Goal: Use online tool/utility: Use online tool/utility

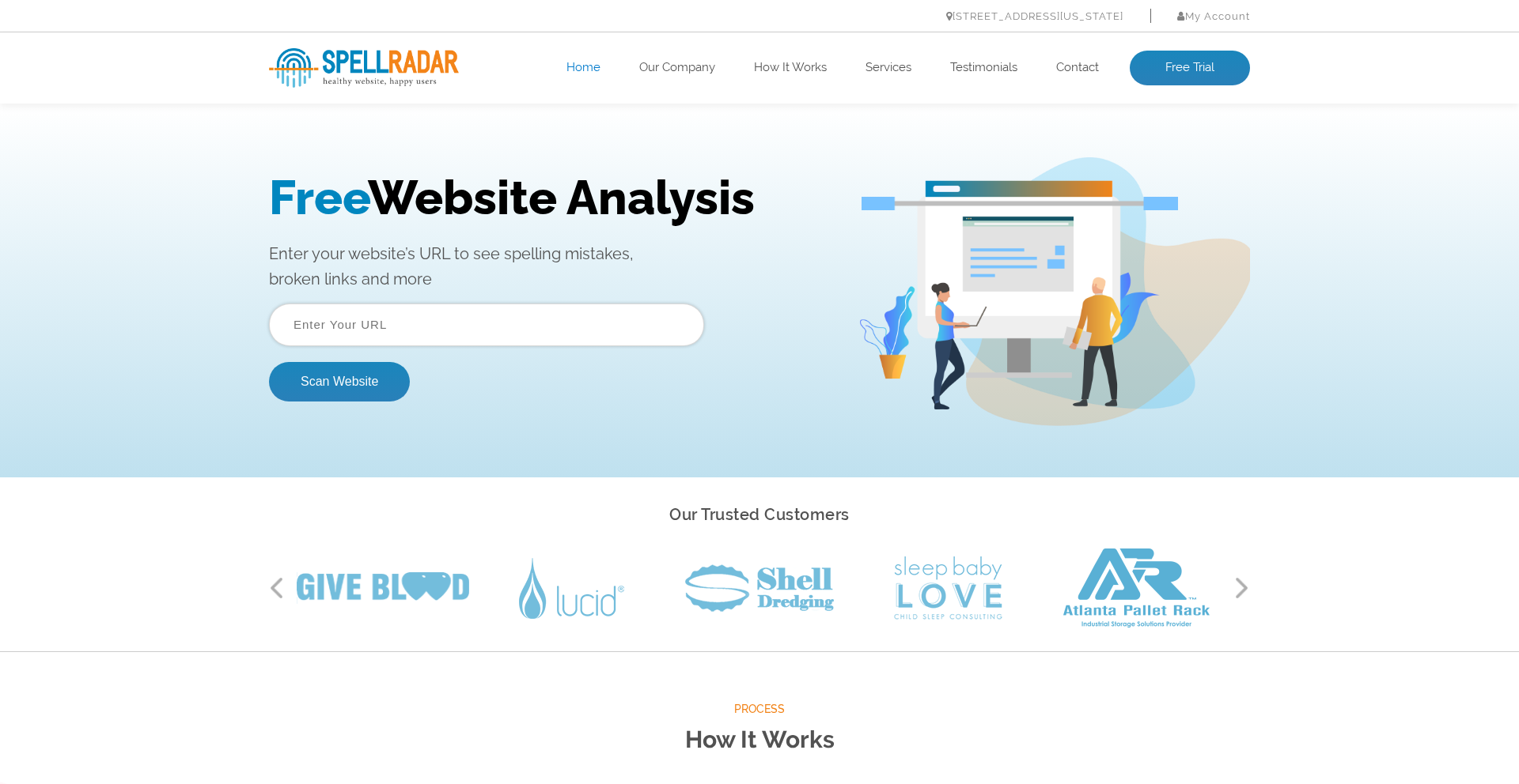
click at [440, 327] on input "text" at bounding box center [486, 325] width 435 height 42
paste input "https://www.jacksonandsons.com/"
type input "https://www.jacksonandsons.com/"
click at [269, 362] on button "Scan Website" at bounding box center [339, 382] width 140 height 39
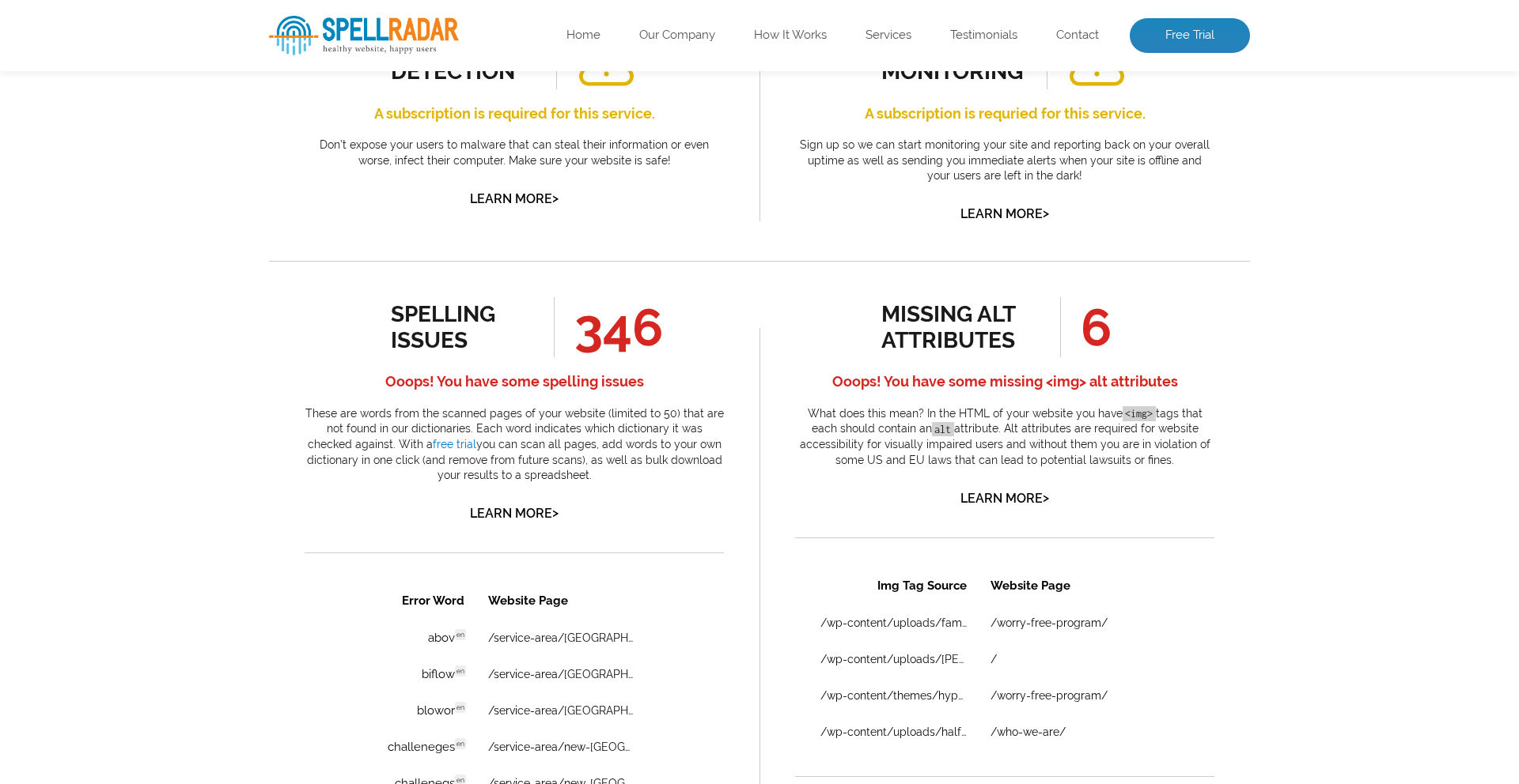
scroll to position [659, 0]
click at [513, 512] on link "Learn More >" at bounding box center [514, 512] width 89 height 15
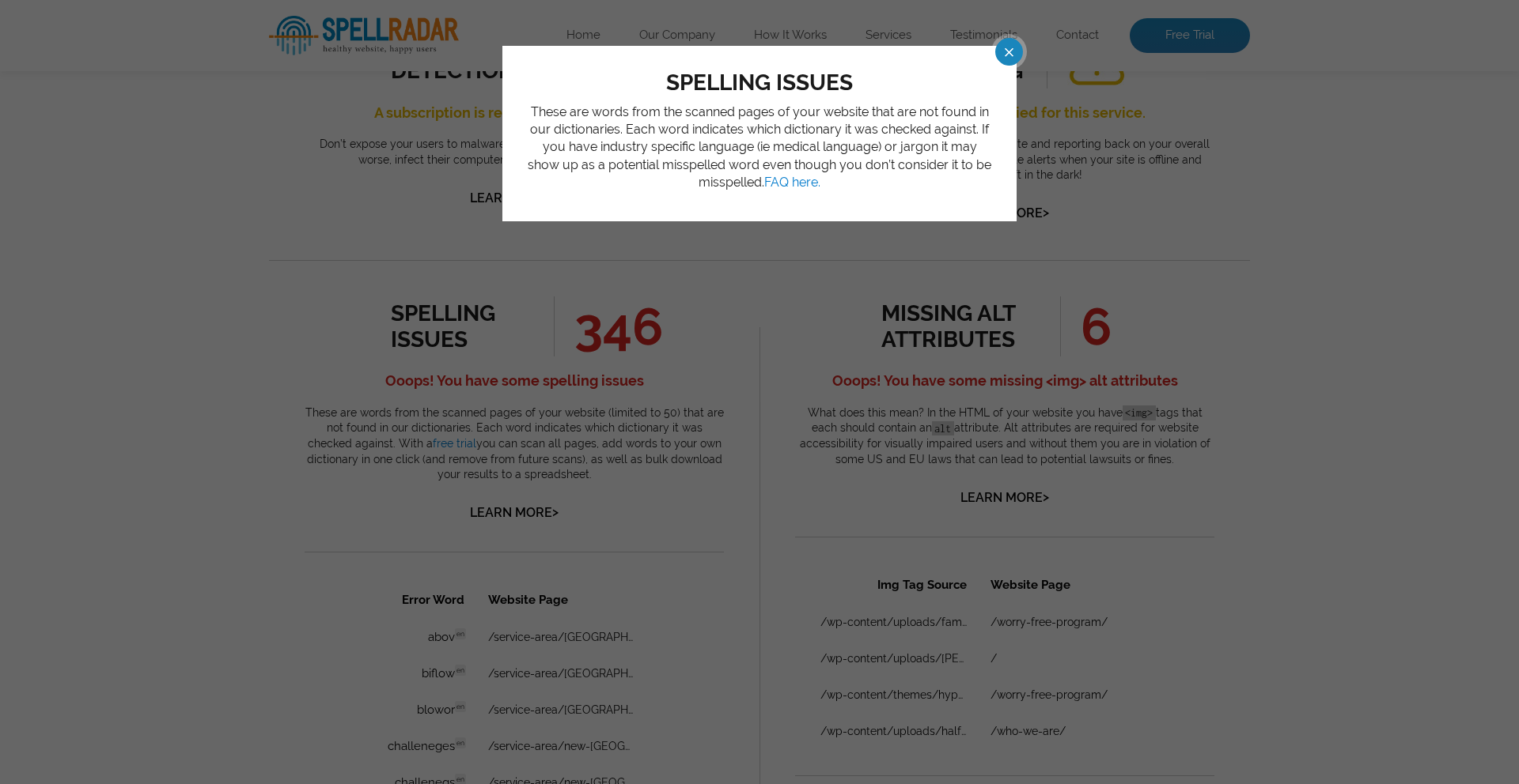
click at [1009, 50] on span at bounding box center [995, 52] width 28 height 28
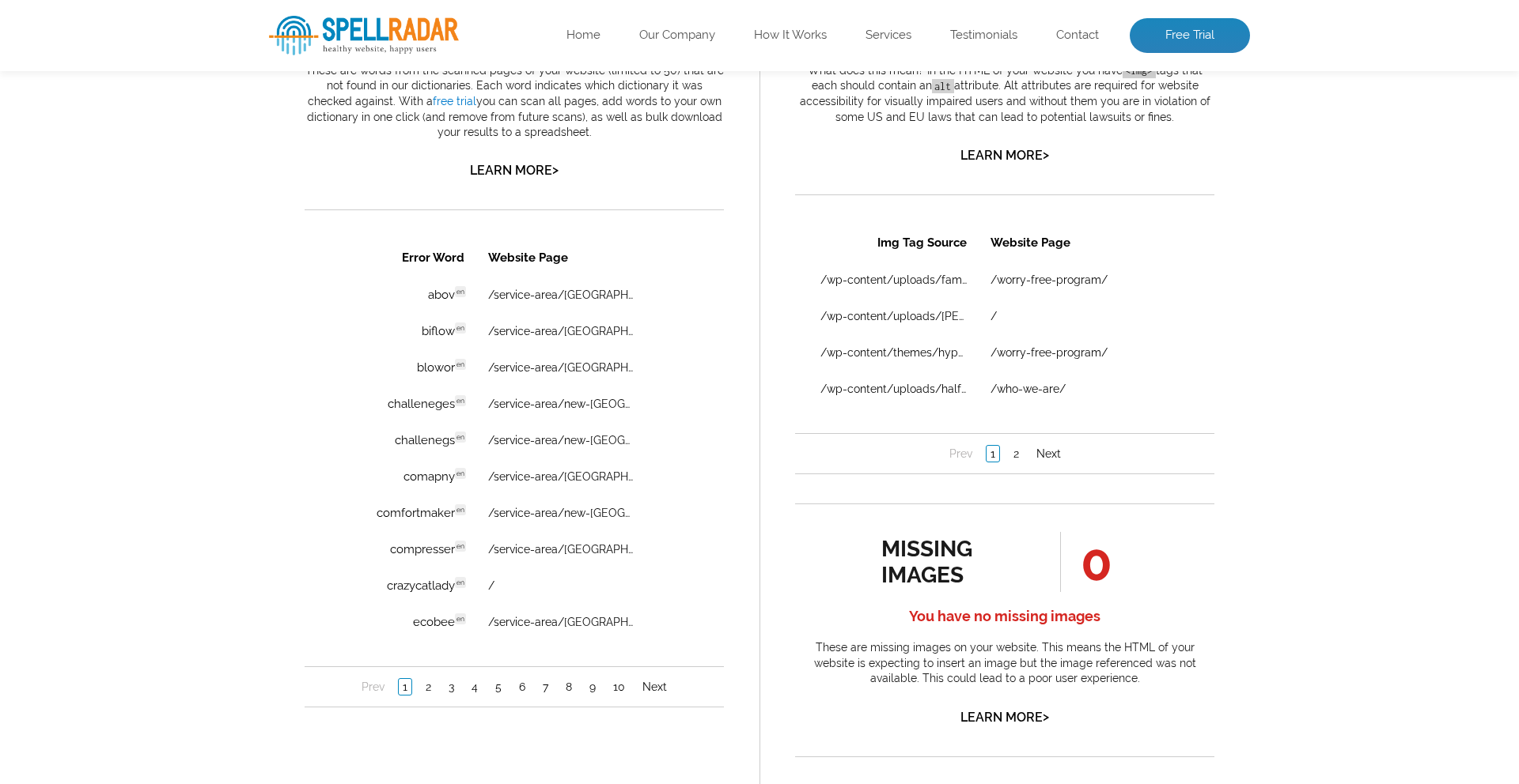
scroll to position [983, 0]
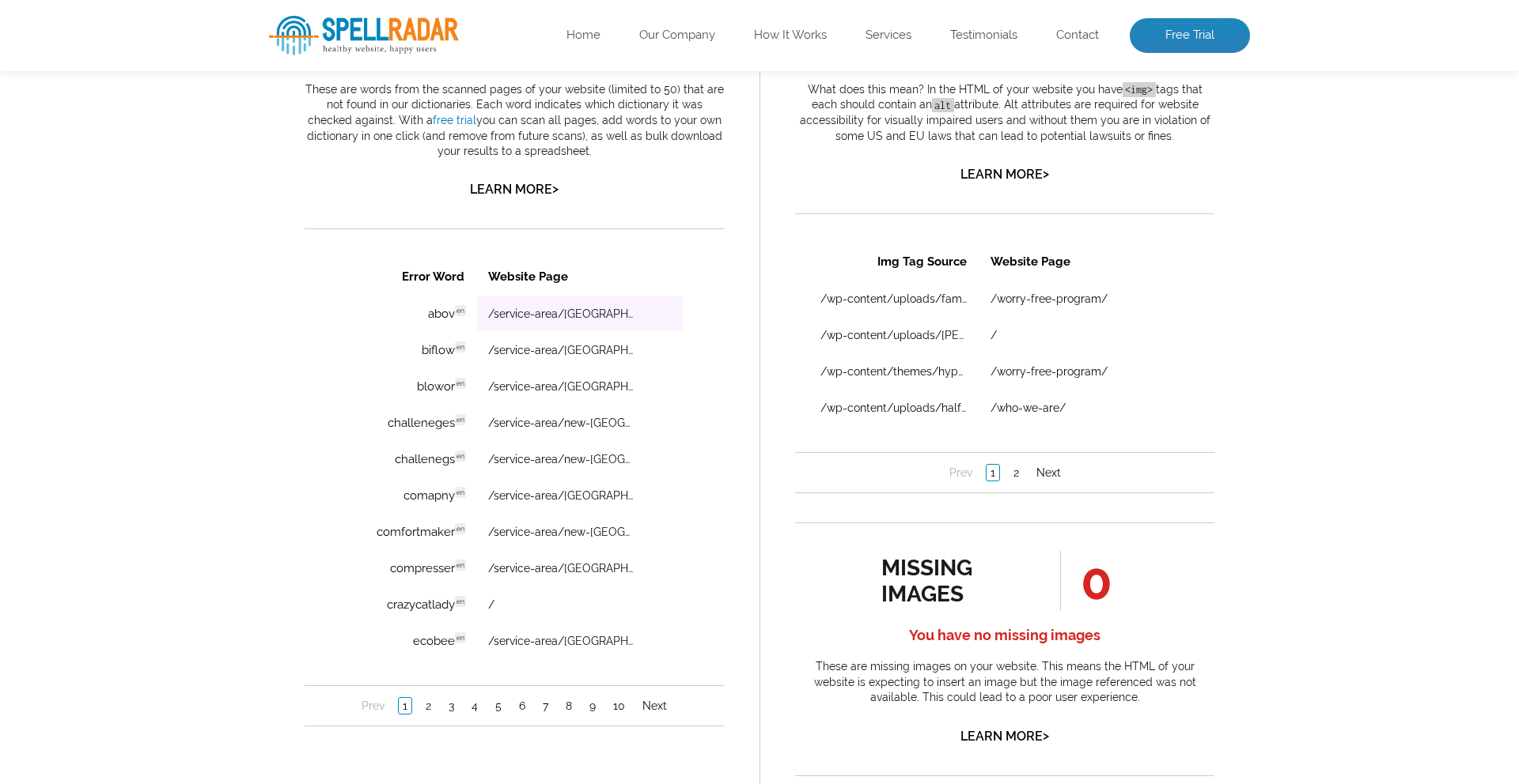
click at [522, 321] on td "/service-area/[GEOGRAPHIC_DATA]-[GEOGRAPHIC_DATA]-heating-air-conditioning-serv…" at bounding box center [580, 313] width 206 height 35
click at [521, 315] on link "/service-area/[GEOGRAPHIC_DATA]-[GEOGRAPHIC_DATA]-heating-air-conditioning-serv…" at bounding box center [561, 314] width 146 height 13
drag, startPoint x: 379, startPoint y: 423, endPoint x: 451, endPoint y: 427, distance: 72.1
click at [451, 427] on td "challeneges en Discovered: [DATE] scan Dictionaries: en" at bounding box center [410, 423] width 130 height 35
copy td "challeneges"
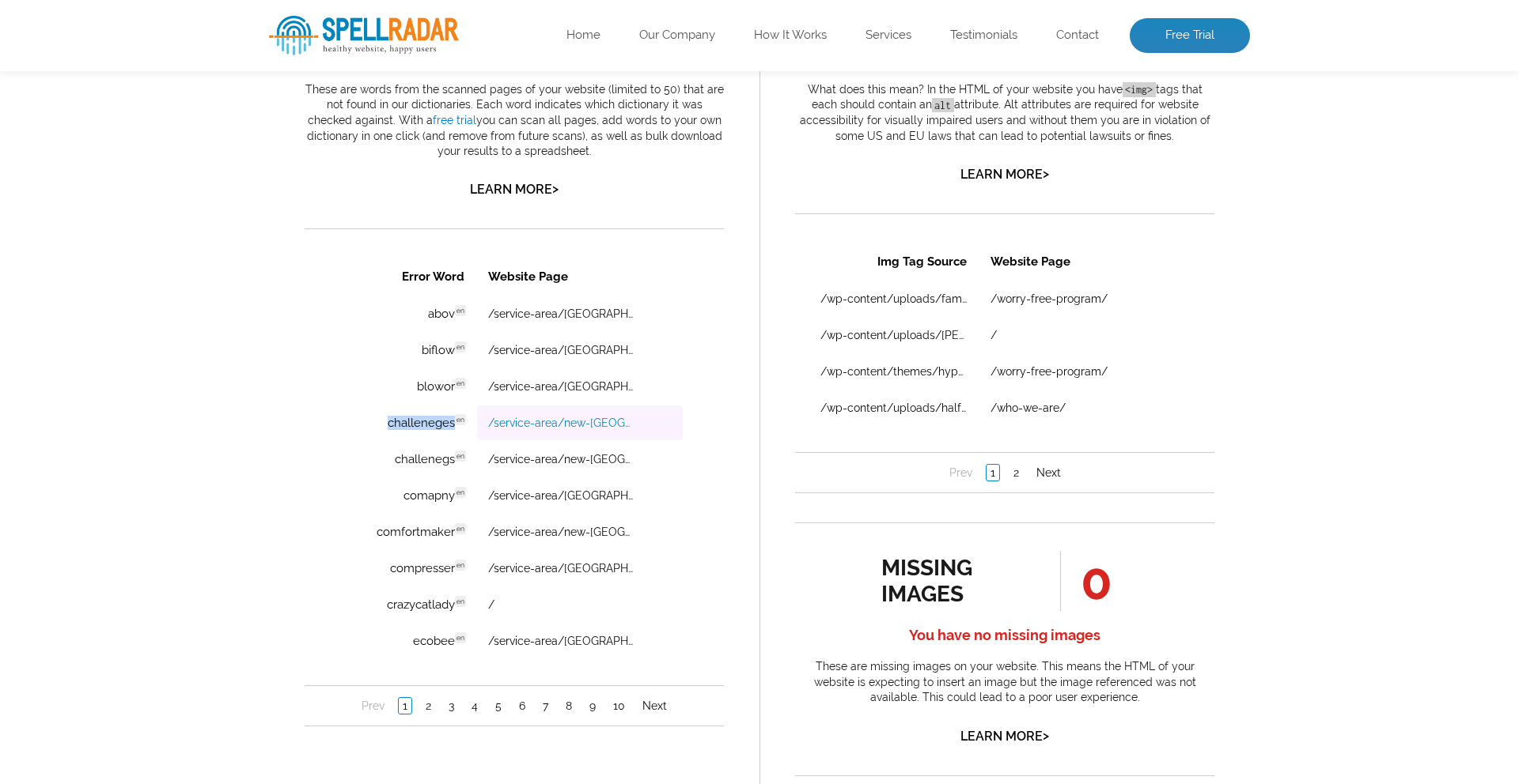
click at [598, 426] on link "/service-area/new-[GEOGRAPHIC_DATA]-[GEOGRAPHIC_DATA]-heating-air-conditioning-…" at bounding box center [561, 423] width 146 height 13
click at [424, 499] on td "comapny en Discovered: [DATE] scan Dictionaries: en" at bounding box center [410, 495] width 130 height 35
click at [442, 491] on td "comapny en Discovered: [DATE] scan Dictionaries: en" at bounding box center [410, 495] width 130 height 35
click at [580, 495] on link "/service-area/[GEOGRAPHIC_DATA]-nc-heating-air-conditioning-services/" at bounding box center [561, 496] width 146 height 13
drag, startPoint x: 404, startPoint y: 496, endPoint x: 453, endPoint y: 499, distance: 49.1
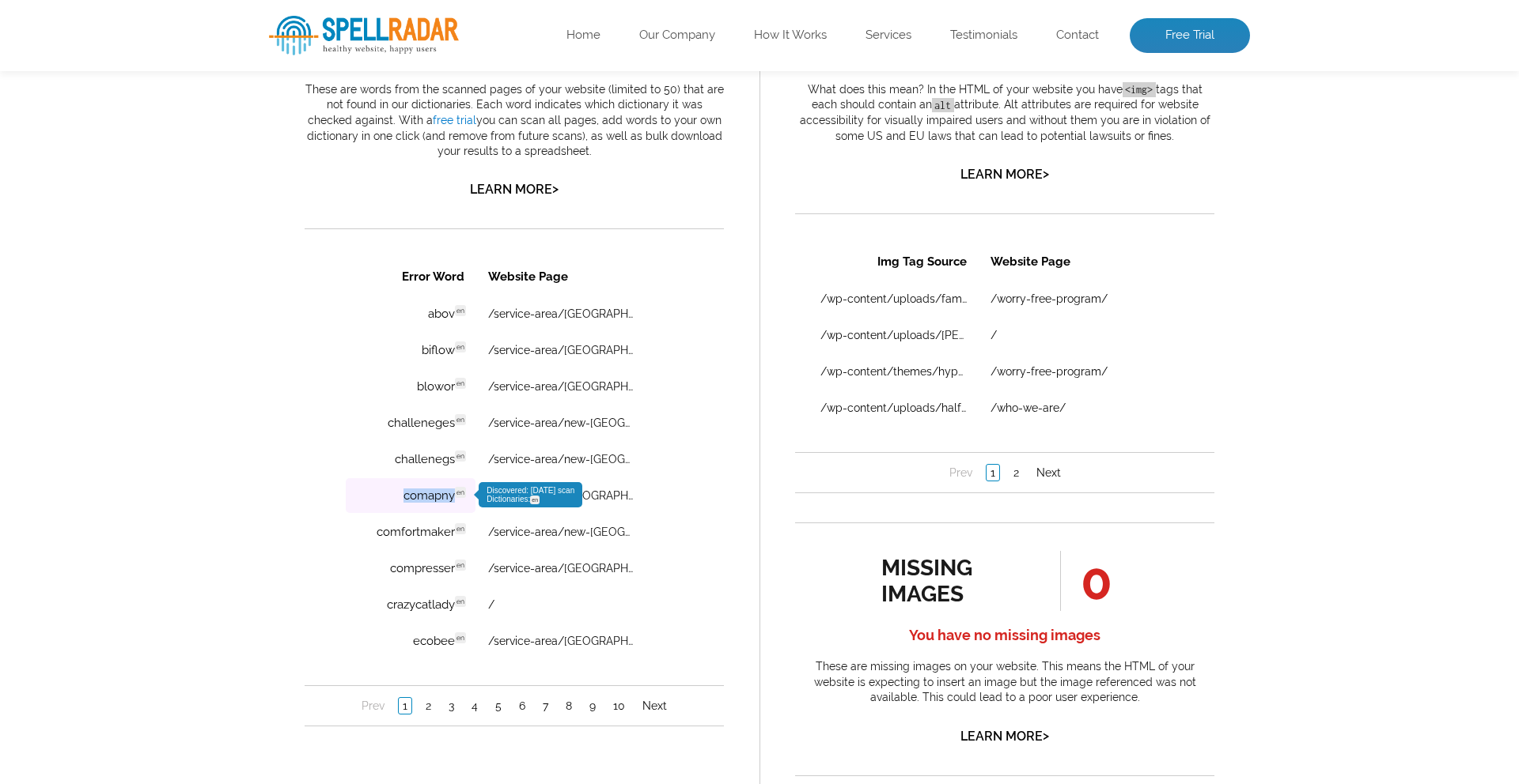
click at [453, 499] on td "comapny en Discovered: [DATE] scan Dictionaries: en" at bounding box center [410, 495] width 130 height 35
copy td "comapny"
click at [509, 499] on link "/service-area/[GEOGRAPHIC_DATA]-nc-heating-air-conditioning-services/" at bounding box center [561, 496] width 146 height 13
